Goal: Task Accomplishment & Management: Use online tool/utility

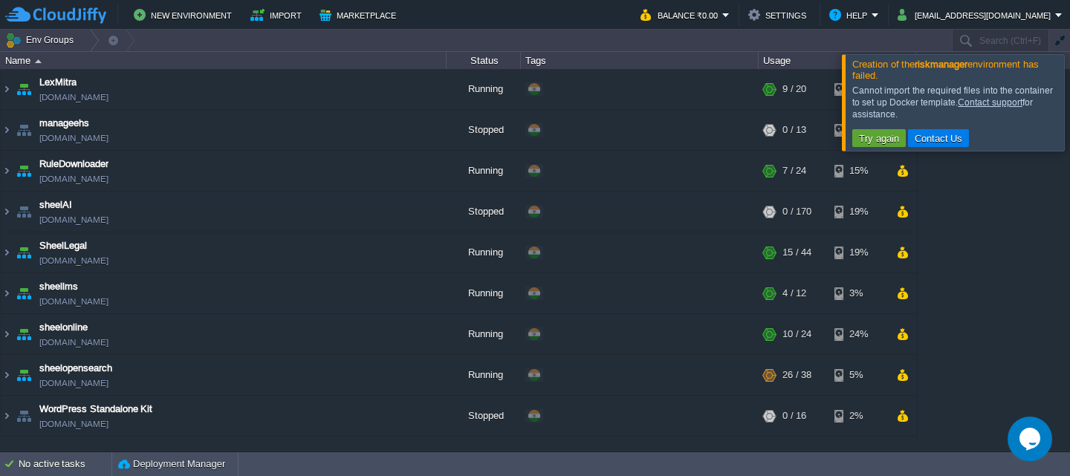
click at [1069, 123] on div at bounding box center [1088, 102] width 0 height 96
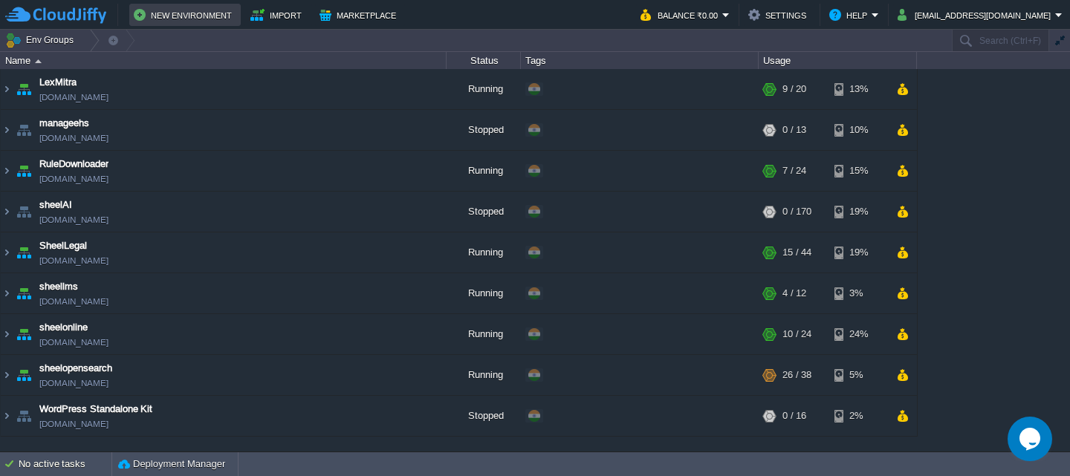
click at [173, 17] on button "New Environment" at bounding box center [185, 15] width 103 height 18
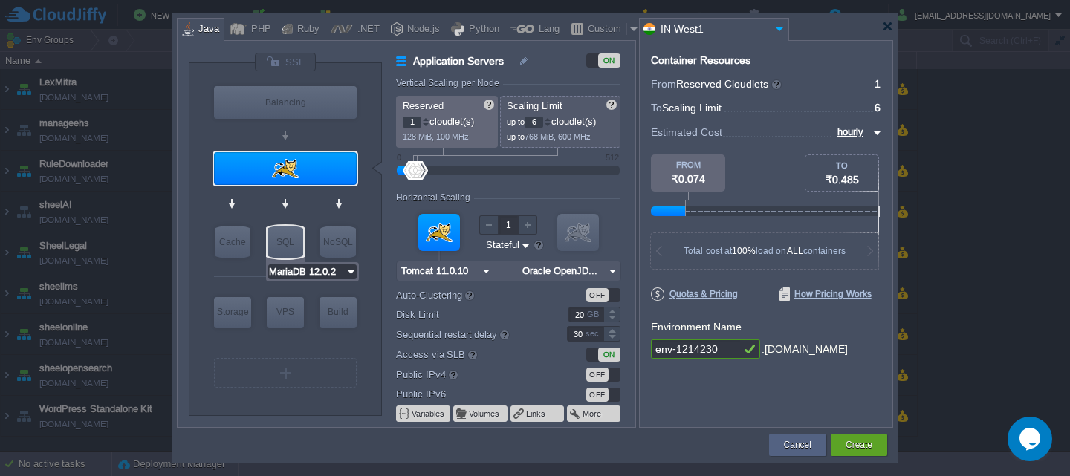
click at [301, 274] on input "MariaDB 12.0.2" at bounding box center [306, 272] width 77 height 15
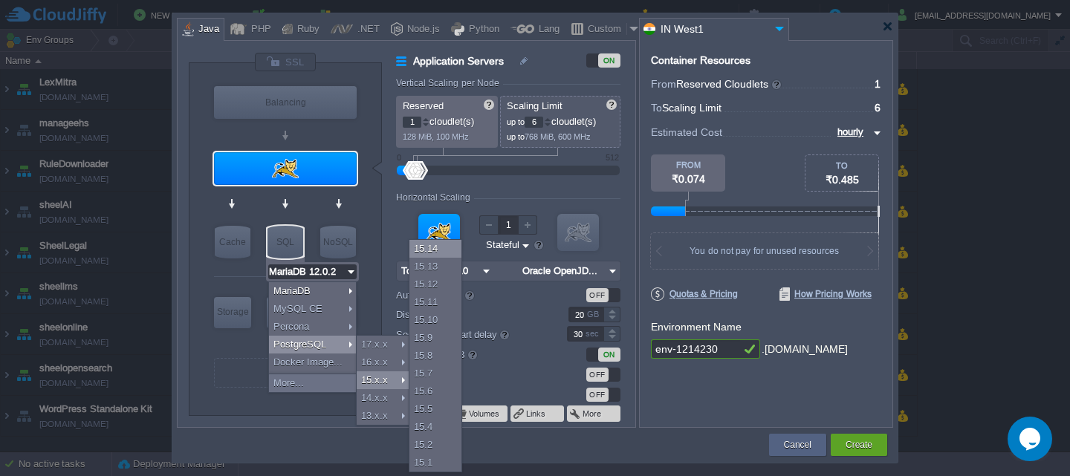
click at [434, 254] on div "15.14" at bounding box center [435, 249] width 52 height 18
type input "PostgreSQL 15.14"
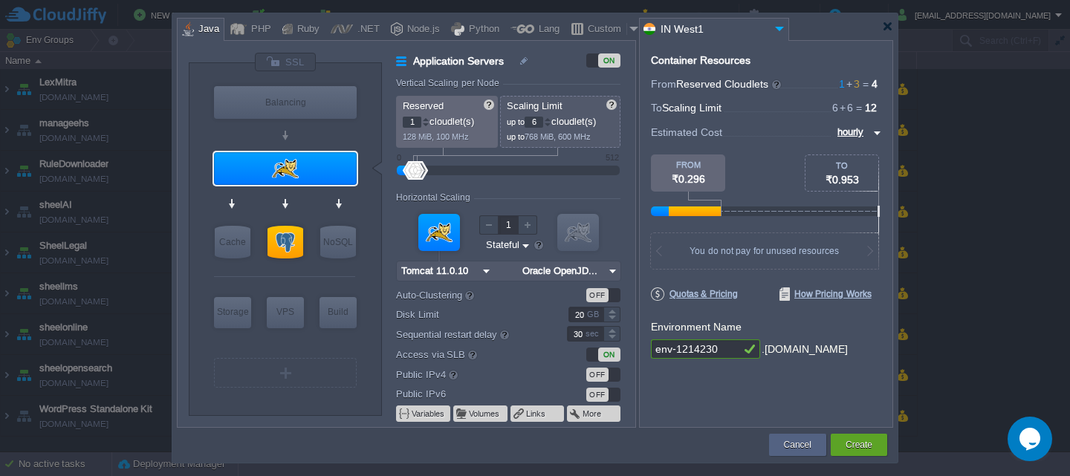
type input "2"
click at [427, 121] on div at bounding box center [425, 119] width 7 height 5
click at [548, 126] on div at bounding box center [547, 125] width 7 height 5
type input "2"
click at [548, 126] on div at bounding box center [547, 125] width 7 height 5
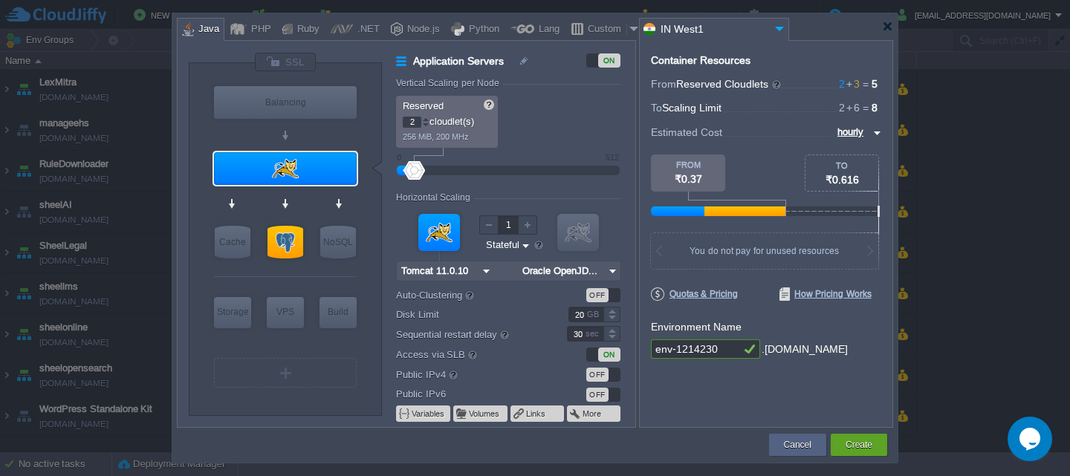
type input "1"
click at [425, 123] on div at bounding box center [425, 125] width 7 height 5
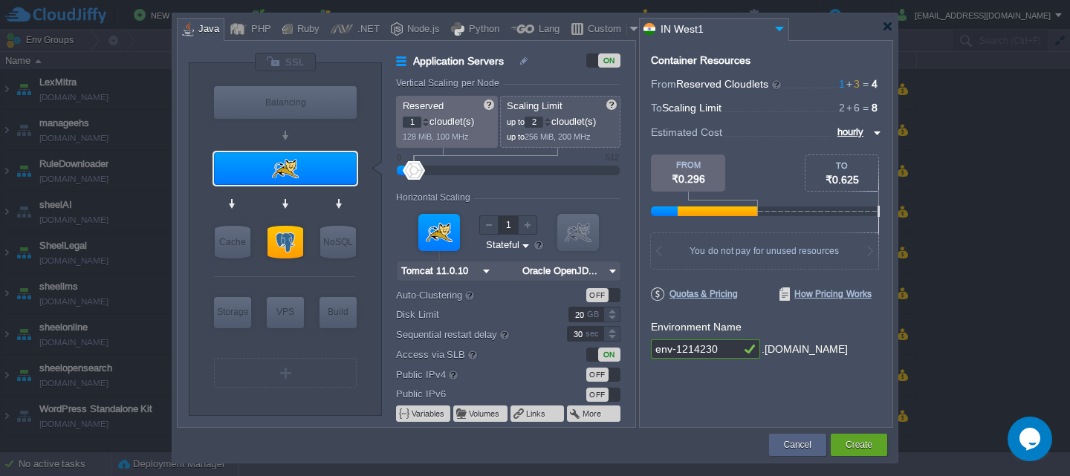
type input "Tomcat 11.0.10"
click at [331, 156] on div at bounding box center [285, 168] width 143 height 33
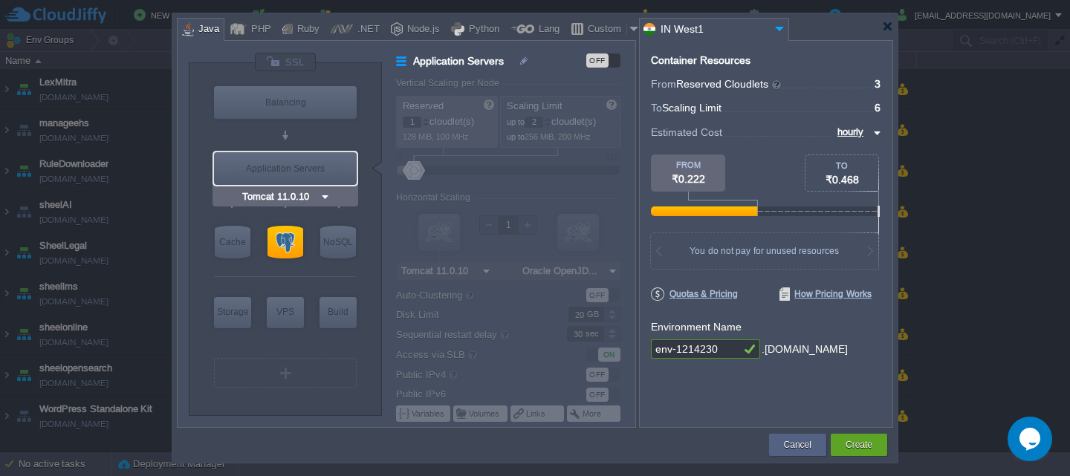
click at [300, 161] on div "Application Servers" at bounding box center [285, 168] width 143 height 33
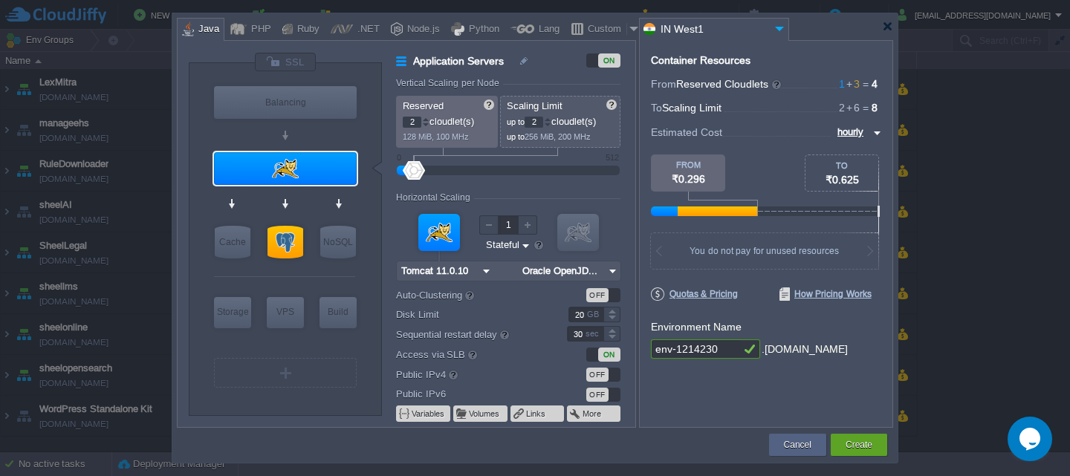
click at [424, 120] on div at bounding box center [425, 119] width 7 height 5
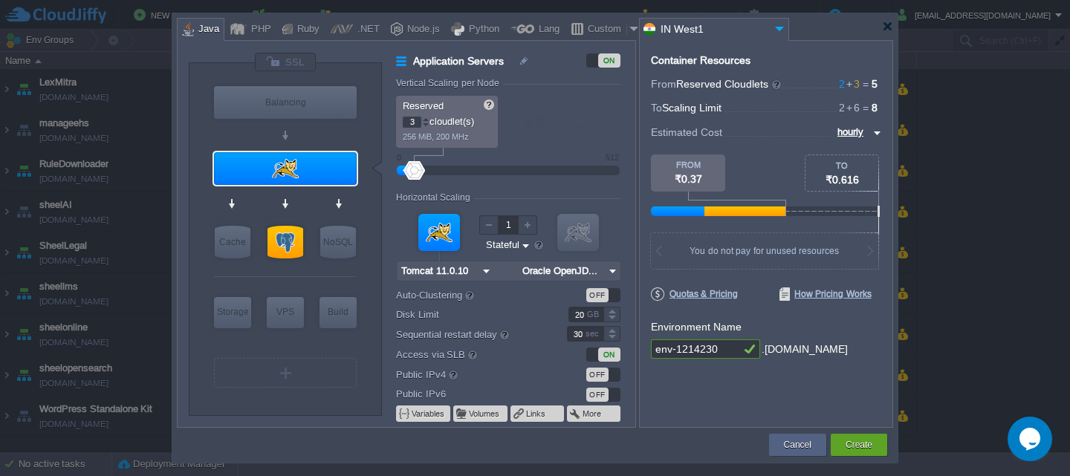
click at [424, 120] on div at bounding box center [425, 119] width 7 height 5
click at [425, 126] on div at bounding box center [425, 125] width 7 height 5
type input "3"
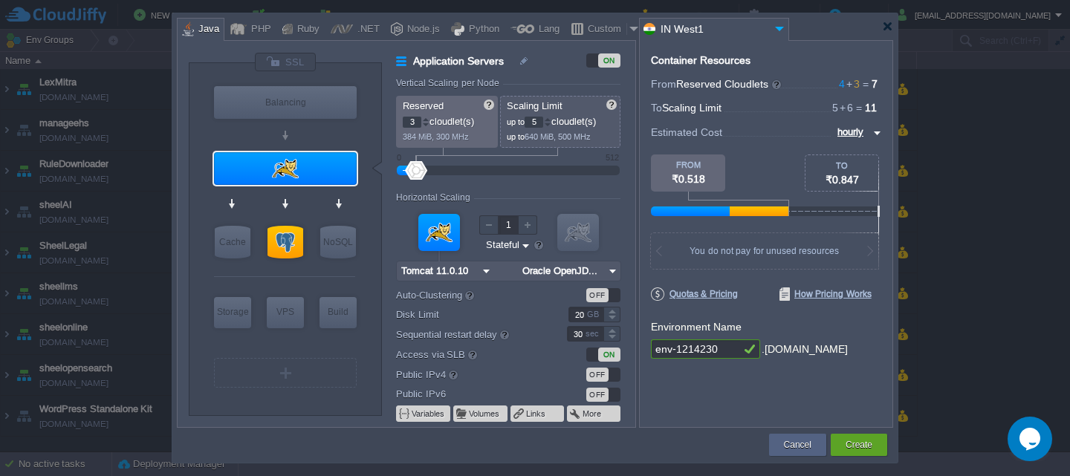
click at [425, 126] on div at bounding box center [425, 125] width 7 height 5
click at [550, 120] on div at bounding box center [547, 119] width 7 height 5
type input "8"
click at [550, 120] on div at bounding box center [547, 119] width 7 height 5
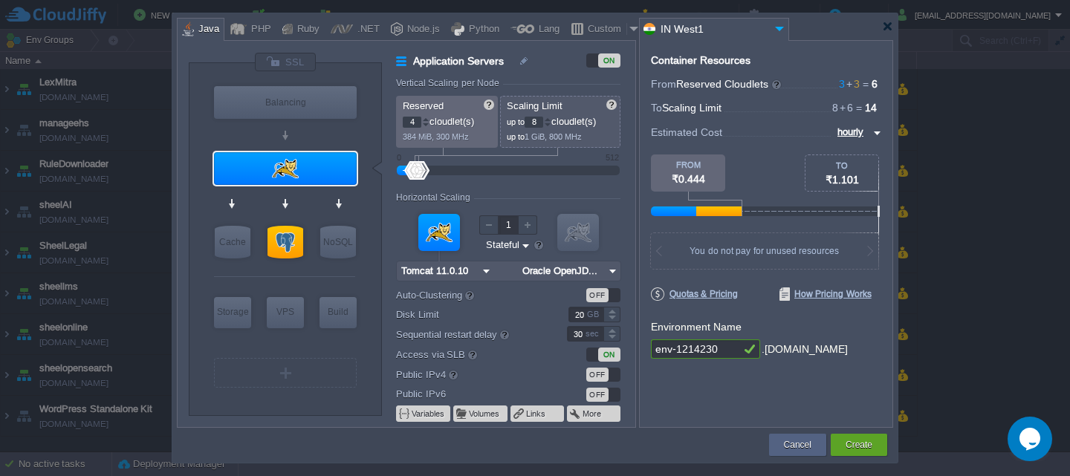
click at [424, 118] on div at bounding box center [425, 119] width 7 height 5
click at [424, 120] on div at bounding box center [425, 119] width 7 height 5
type input "6"
click at [424, 120] on div at bounding box center [425, 119] width 7 height 5
click at [549, 120] on div at bounding box center [547, 119] width 7 height 5
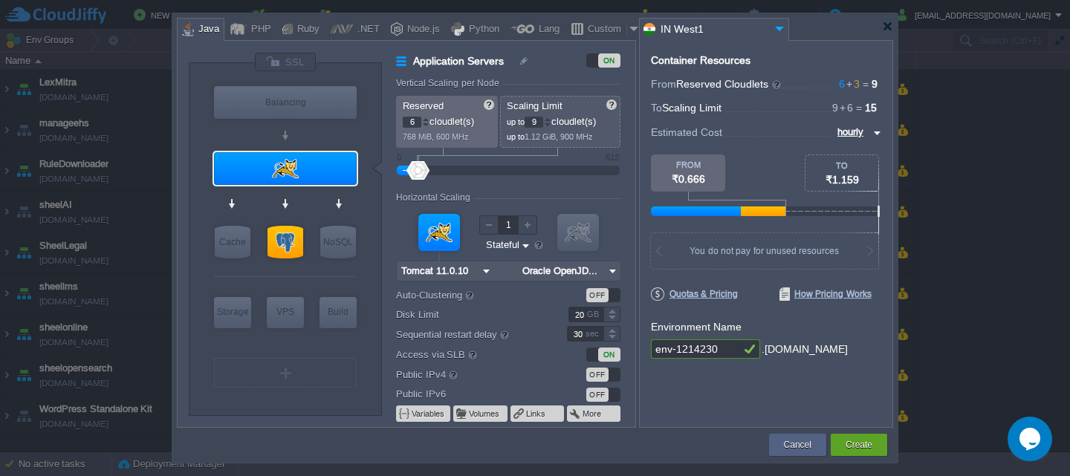
type input "10"
click at [549, 120] on div at bounding box center [547, 119] width 7 height 5
drag, startPoint x: 726, startPoint y: 346, endPoint x: 588, endPoint y: 346, distance: 138.2
click at [588, 346] on div "VM Balancing VM Application Servers VM Cache VM SQL VM NoSQL VM Storage VM VPS …" at bounding box center [535, 234] width 716 height 388
type input "sheelrisk"
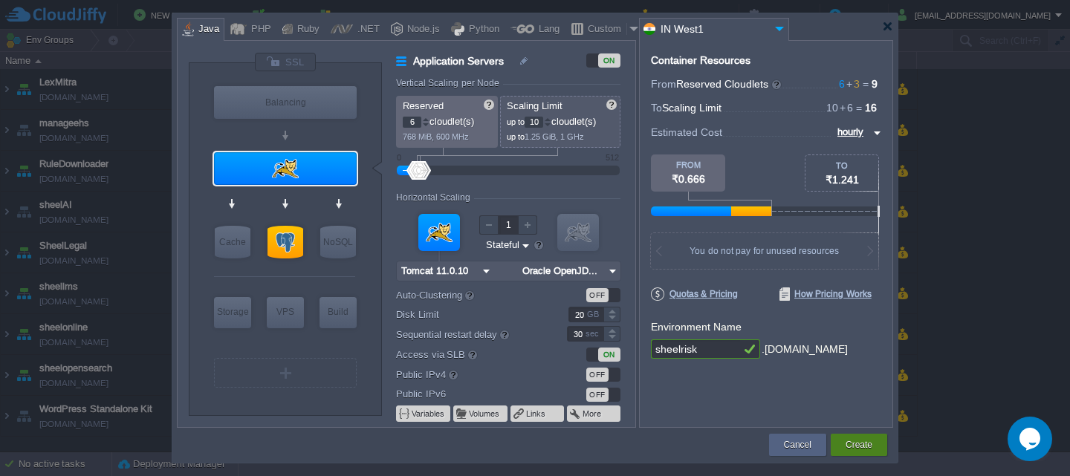
click at [859, 444] on button "Create" at bounding box center [859, 445] width 27 height 15
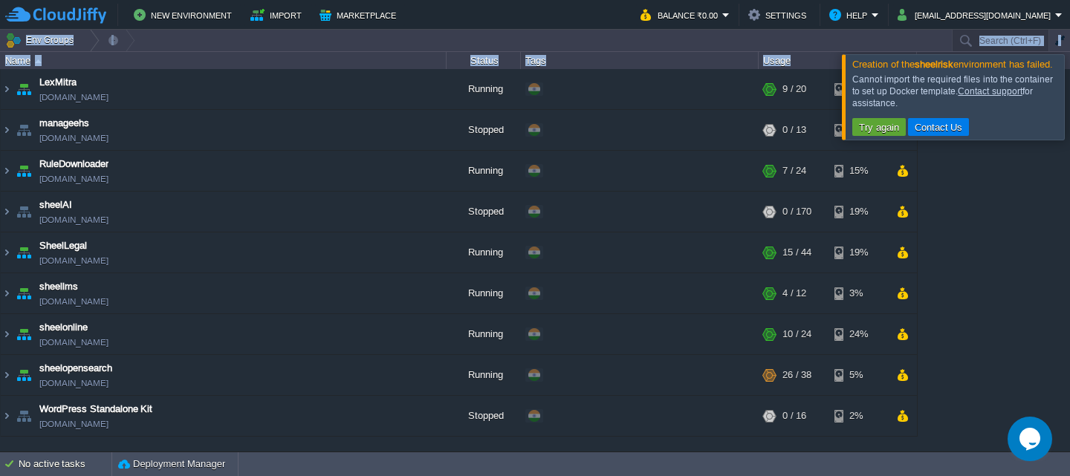
drag, startPoint x: 1062, startPoint y: 127, endPoint x: 956, endPoint y: 222, distance: 142.1
click at [965, 230] on div "Creation of the sheelrisk environment has failed. Cannot import the required fi…" at bounding box center [535, 241] width 1070 height 422
drag, startPoint x: 875, startPoint y: 137, endPoint x: 989, endPoint y: 305, distance: 202.8
click at [989, 305] on div "Creation of the sheelrisk environment has failed. Cannot import the required fi…" at bounding box center [535, 241] width 1070 height 422
click at [989, 305] on div "LexMitra [DOMAIN_NAME] Running + Add to Env Group RAM 40% CPU 1% 9 / 20 13% man…" at bounding box center [535, 260] width 1070 height 382
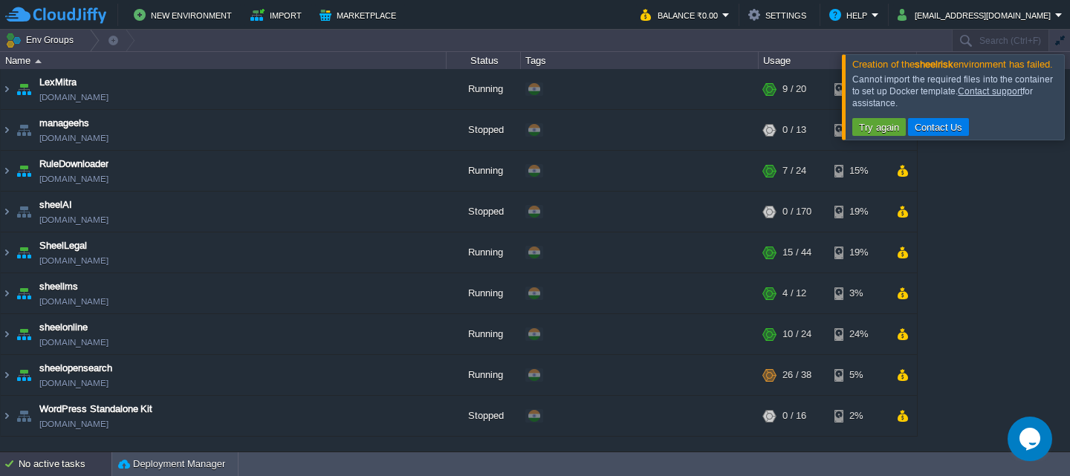
click at [68, 459] on div "No active tasks" at bounding box center [65, 465] width 93 height 24
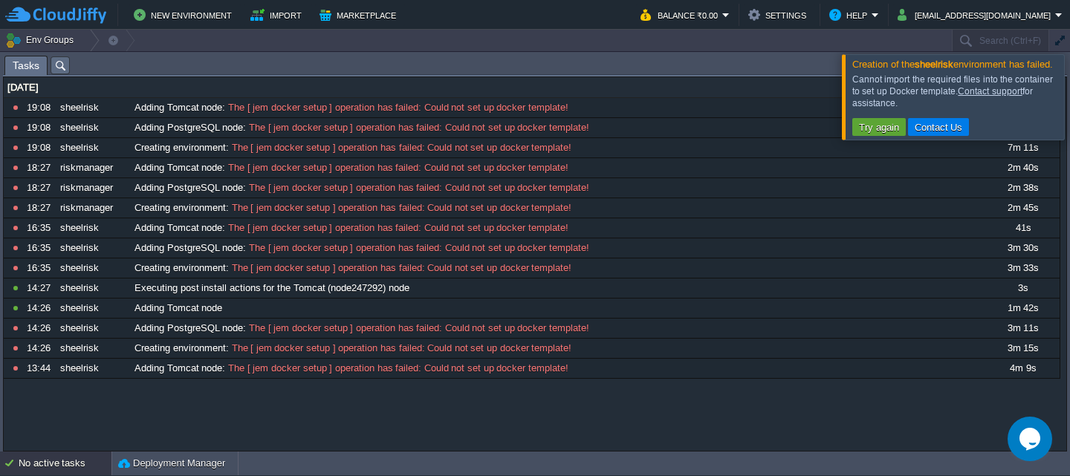
click at [1069, 96] on div at bounding box center [1088, 96] width 0 height 85
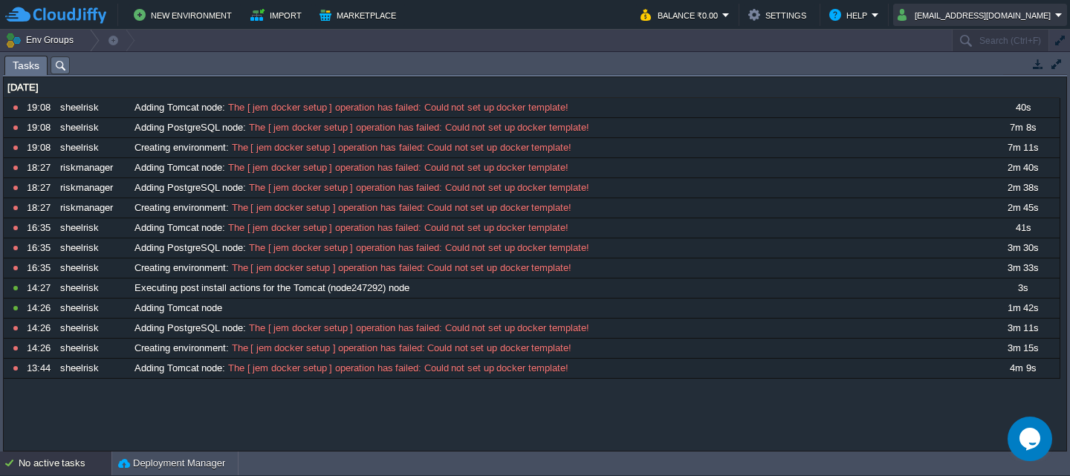
click at [968, 8] on button "[EMAIL_ADDRESS][DOMAIN_NAME]" at bounding box center [977, 15] width 158 height 18
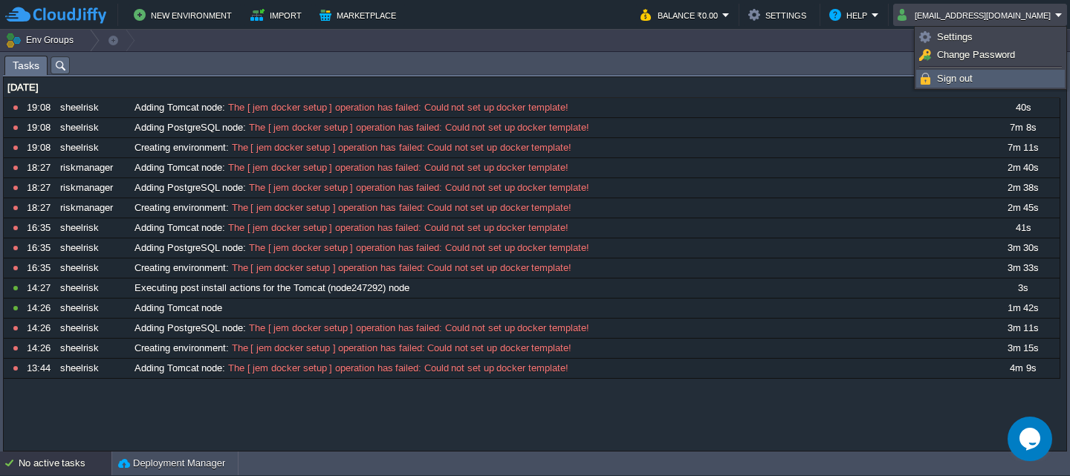
click at [942, 80] on span "Sign out" at bounding box center [955, 78] width 36 height 11
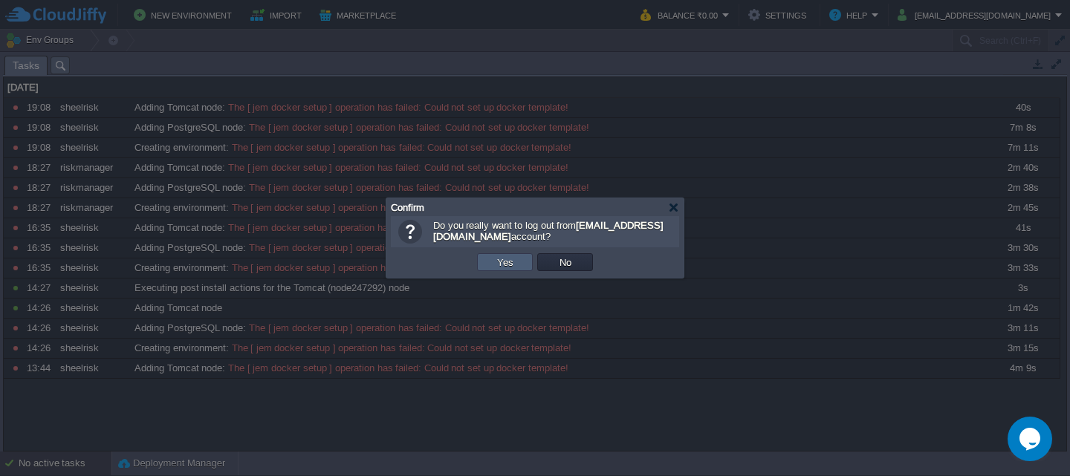
click at [511, 258] on button "Yes" at bounding box center [505, 262] width 25 height 13
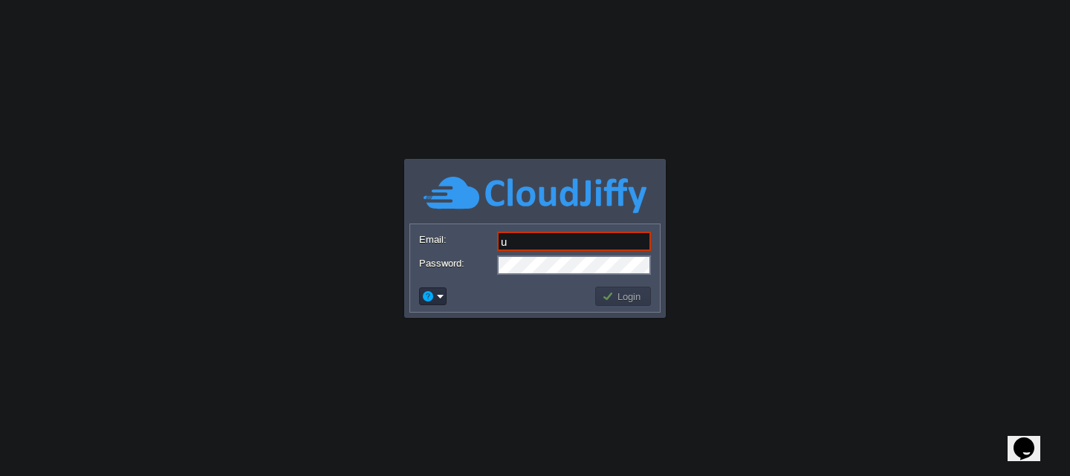
type input "[EMAIL_ADDRESS][DOMAIN_NAME]"
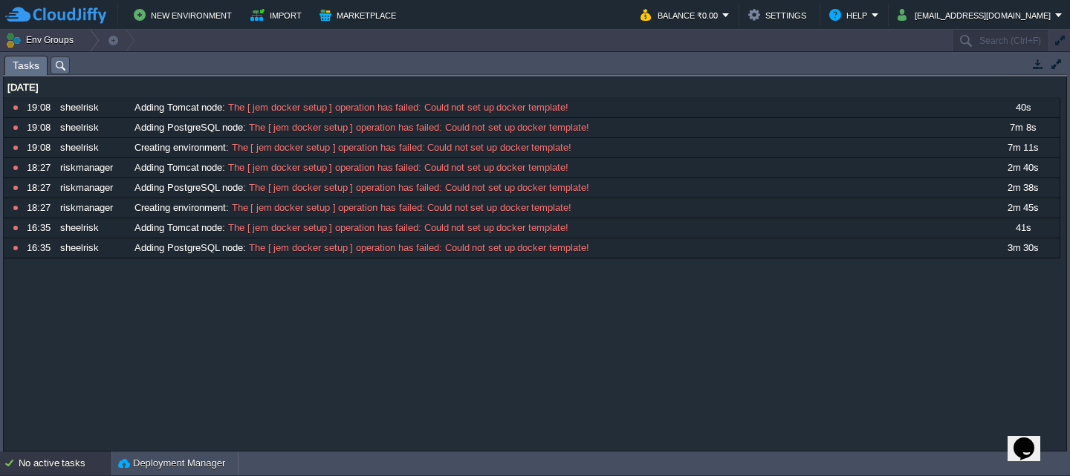
click at [21, 461] on div "No active tasks" at bounding box center [65, 464] width 93 height 24
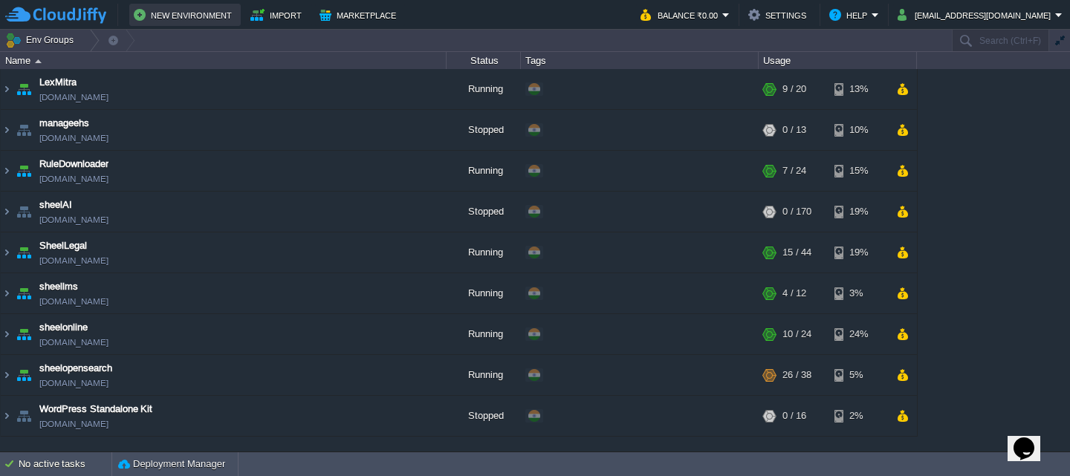
click at [163, 22] on button "New Environment" at bounding box center [185, 15] width 103 height 18
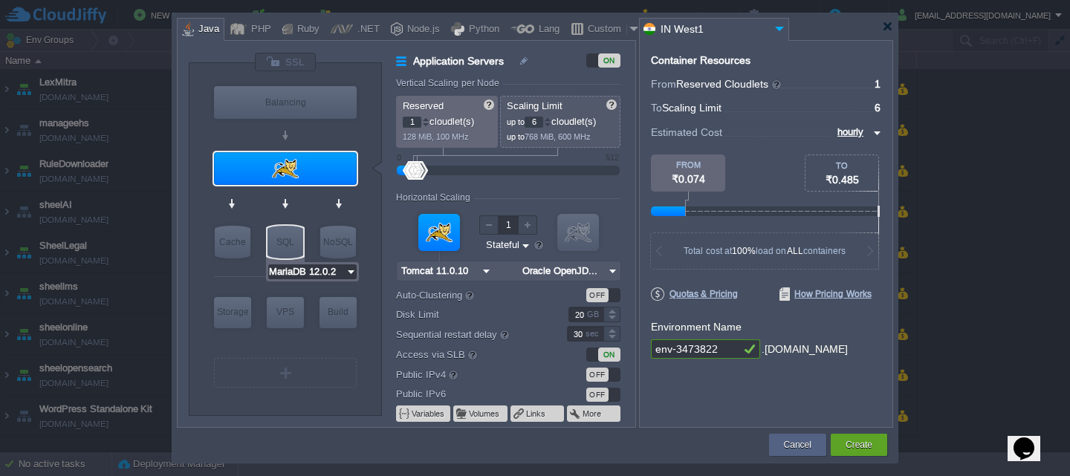
click at [290, 267] on input "MariaDB 12.0.2" at bounding box center [306, 272] width 77 height 15
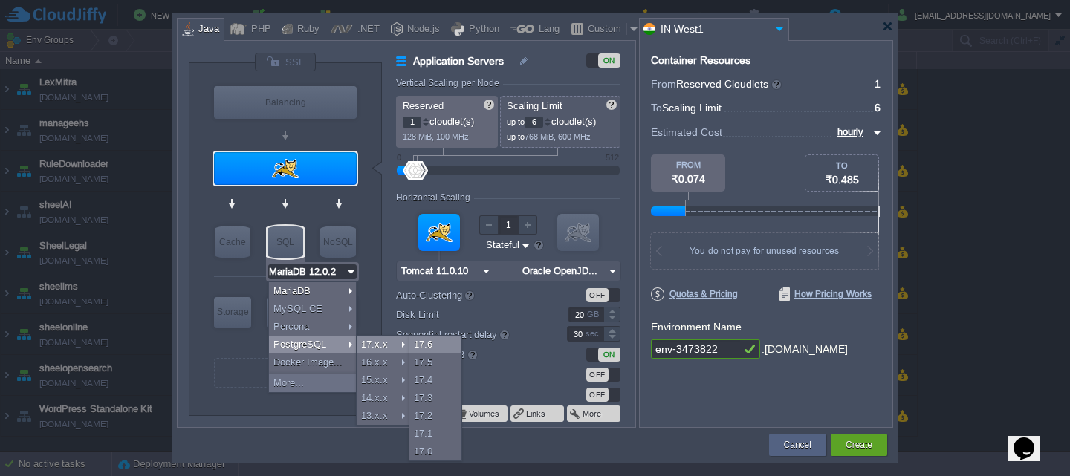
click at [429, 344] on div "17.6" at bounding box center [435, 345] width 52 height 18
type input "PostgreSQL 17.6"
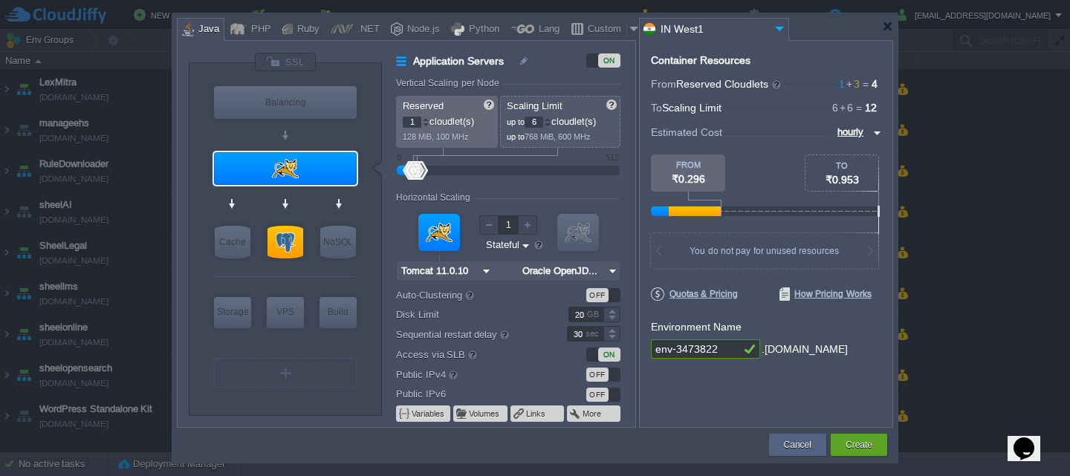
drag, startPoint x: 731, startPoint y: 351, endPoint x: 506, endPoint y: 346, distance: 224.5
click at [506, 346] on div "VM Balancing VM Application Servers VM Cache VM SQL VM NoSQL VM Storage VM VPS …" at bounding box center [535, 234] width 716 height 388
type input "sheelrisk"
click at [861, 439] on button "Create" at bounding box center [859, 445] width 27 height 15
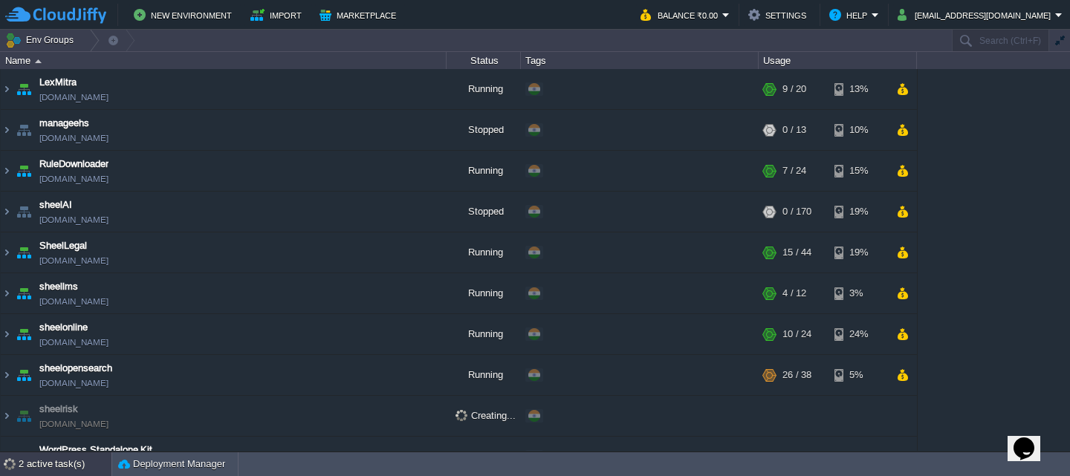
click at [78, 464] on div "2 active task(s)" at bounding box center [65, 465] width 93 height 24
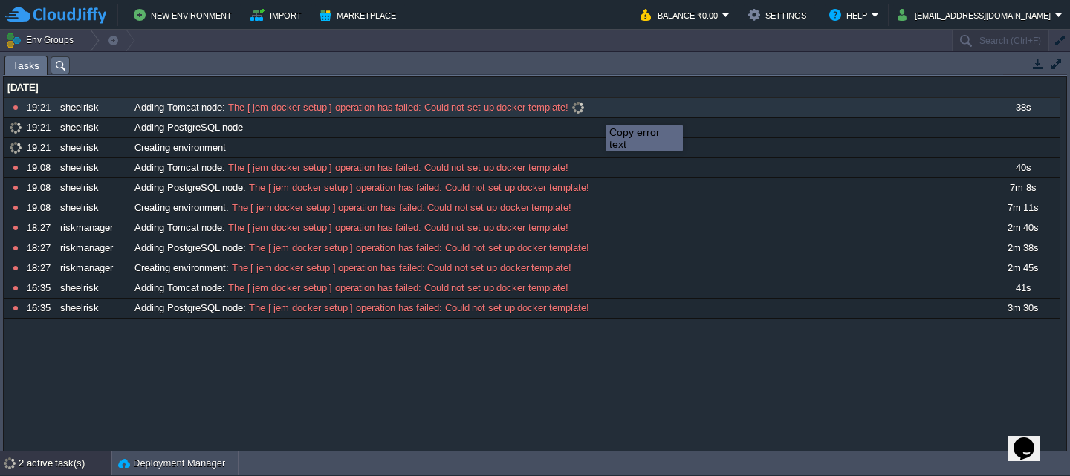
click at [0, 0] on button at bounding box center [0, 0] width 0 height 0
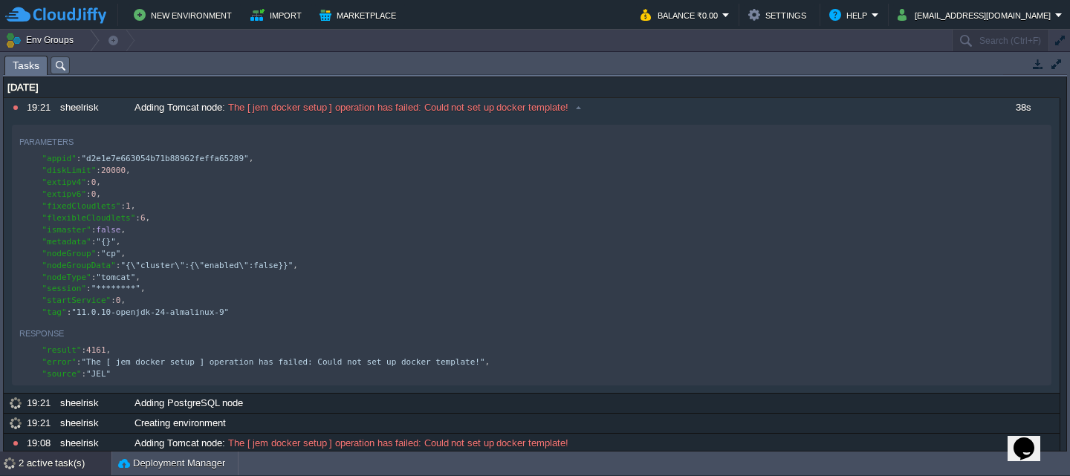
click at [31, 461] on div "2 active task(s)" at bounding box center [65, 464] width 93 height 24
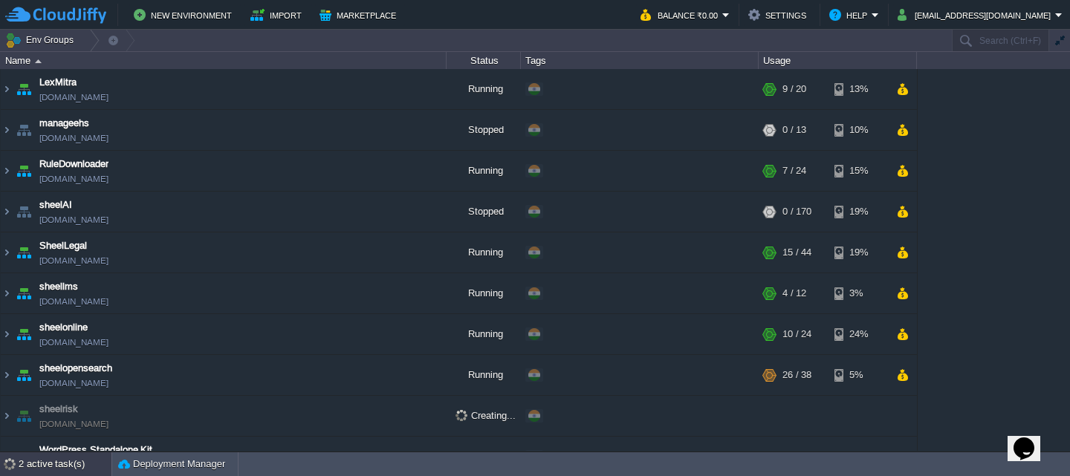
click at [51, 467] on div "2 active task(s)" at bounding box center [65, 465] width 93 height 24
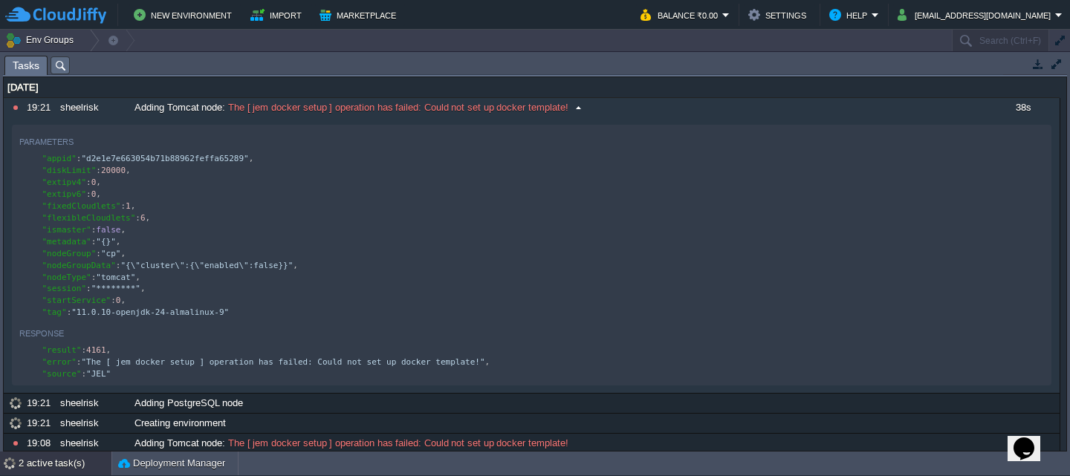
click at [582, 112] on span at bounding box center [579, 107] width 20 height 13
